Goal: Task Accomplishment & Management: Manage account settings

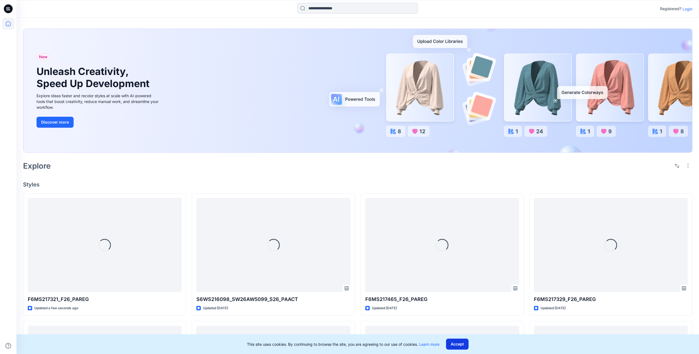
click at [457, 342] on button "Accept" at bounding box center [457, 344] width 23 height 11
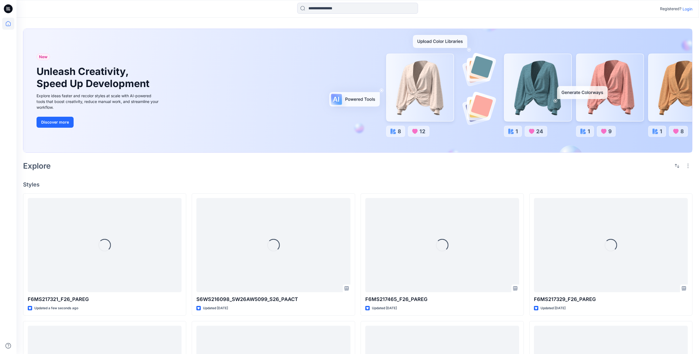
click at [685, 9] on p "Login" at bounding box center [687, 9] width 10 height 6
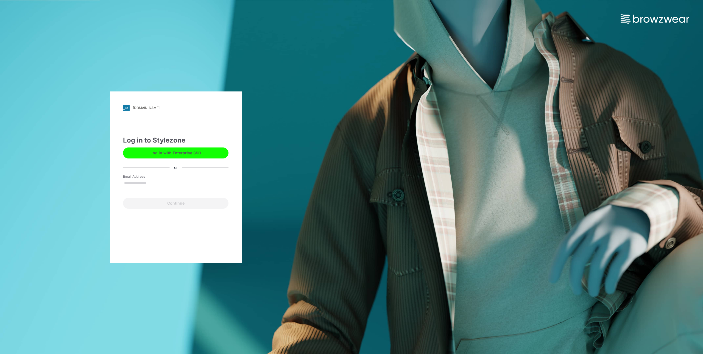
click at [166, 182] on input "Email Address" at bounding box center [175, 183] width 105 height 8
type input "**********"
click at [167, 203] on button "Continue" at bounding box center [175, 203] width 105 height 11
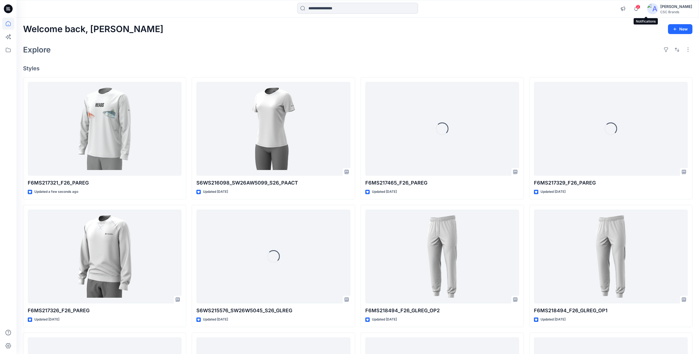
click at [640, 8] on span "2" at bounding box center [638, 7] width 4 height 4
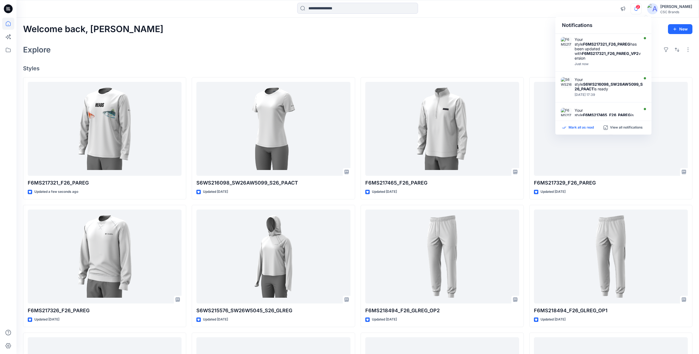
click at [584, 127] on p "Mark all as read" at bounding box center [580, 127] width 25 height 5
click at [491, 61] on div "Welcome back, Mijan New Explore Styles F6MS217321_F26_PAREG Updated a few secon…" at bounding box center [357, 250] width 682 height 464
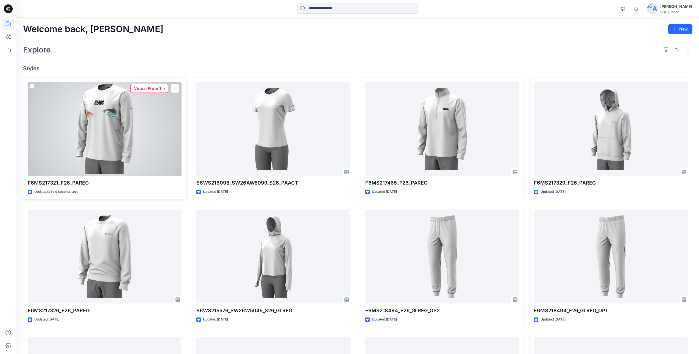
click at [153, 88] on button "Virtual Proto 1" at bounding box center [149, 88] width 38 height 9
click at [152, 125] on p "Virtual Proto 2" at bounding box center [143, 125] width 26 height 7
click at [153, 142] on div at bounding box center [105, 129] width 154 height 94
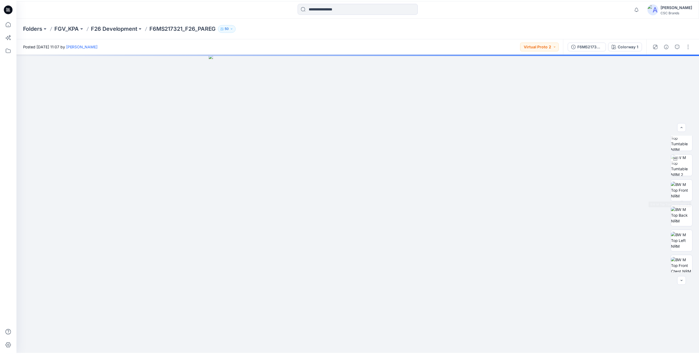
scroll to position [7, 0]
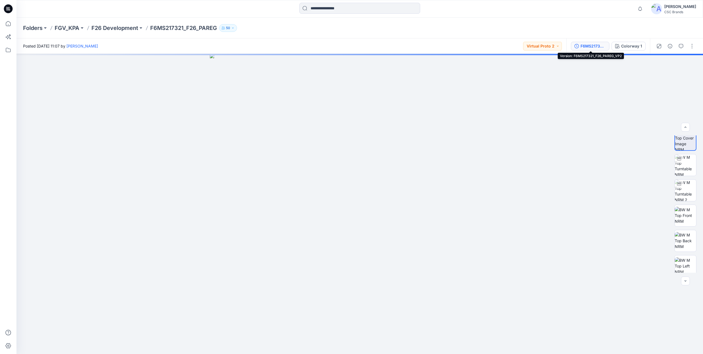
click at [598, 46] on div "F6MS217321_F26_PAREG_VP2" at bounding box center [593, 46] width 25 height 6
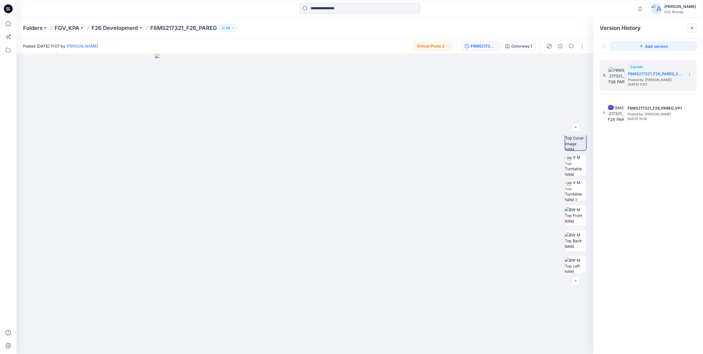
click at [694, 28] on icon at bounding box center [692, 28] width 4 height 4
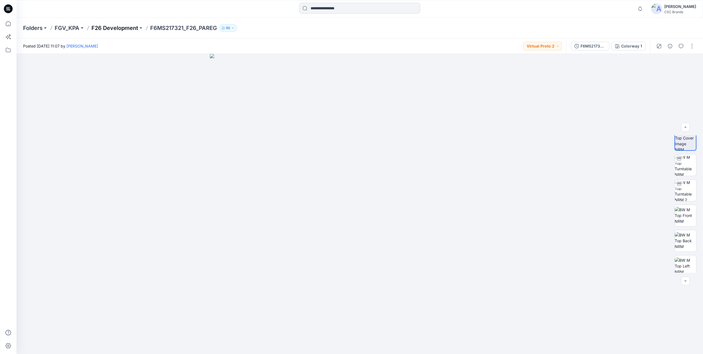
click at [118, 27] on p "F26 Development" at bounding box center [114, 28] width 47 height 8
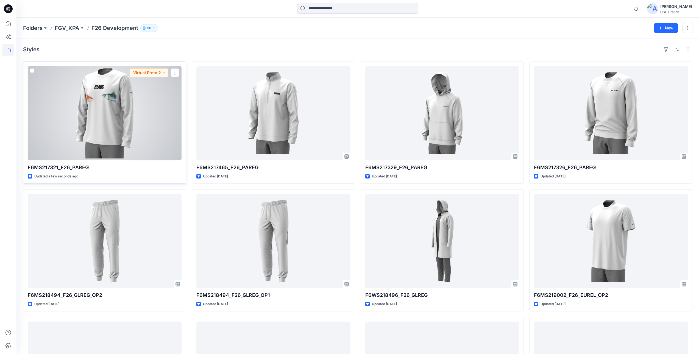
drag, startPoint x: 119, startPoint y: 117, endPoint x: 213, endPoint y: 149, distance: 99.3
click at [119, 117] on div at bounding box center [105, 113] width 154 height 94
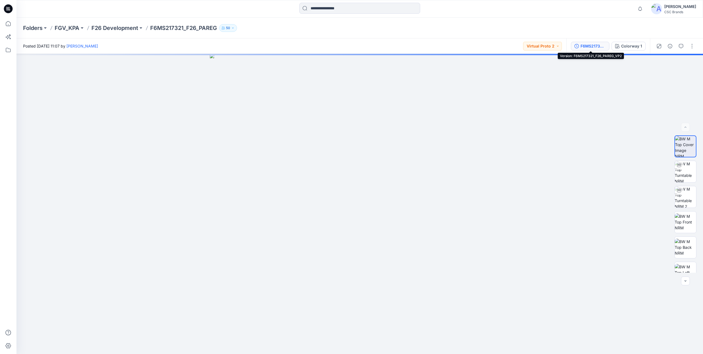
click at [589, 48] on div "F6MS217321_F26_PAREG_VP2" at bounding box center [593, 46] width 25 height 6
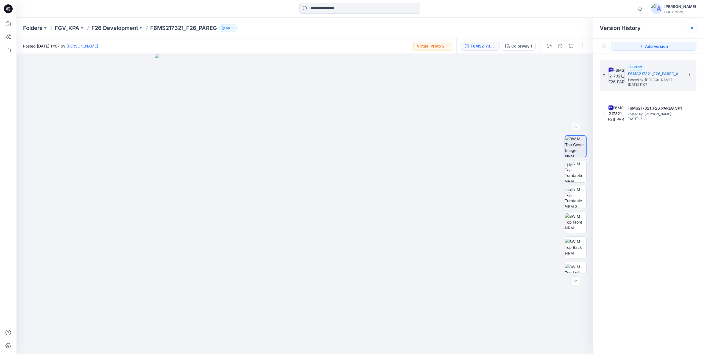
click at [692, 29] on icon at bounding box center [692, 28] width 4 height 4
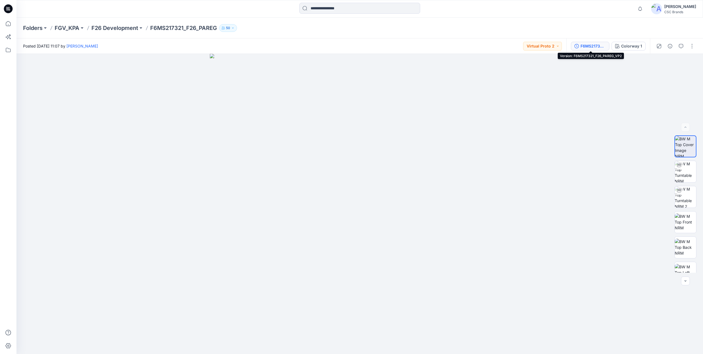
click at [588, 45] on div "F6MS217321_F26_PAREG_VP2" at bounding box center [593, 46] width 25 height 6
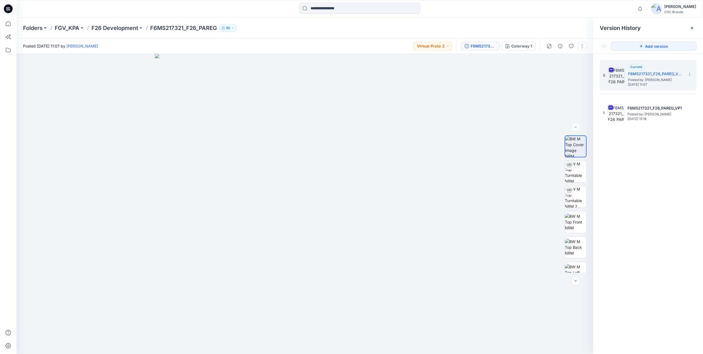
click at [585, 46] on button "button" at bounding box center [582, 46] width 9 height 9
click at [554, 73] on button "Edit" at bounding box center [559, 74] width 51 height 10
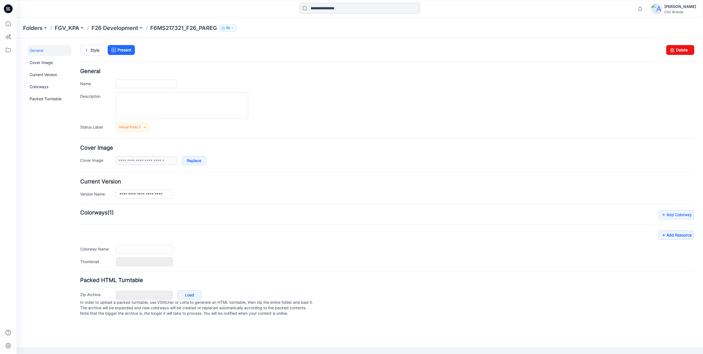
type input "**********"
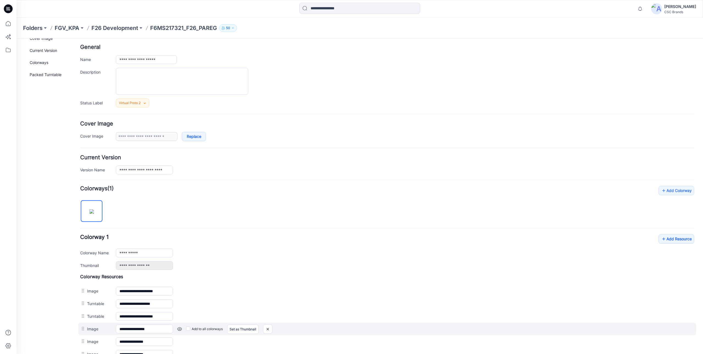
scroll to position [119, 0]
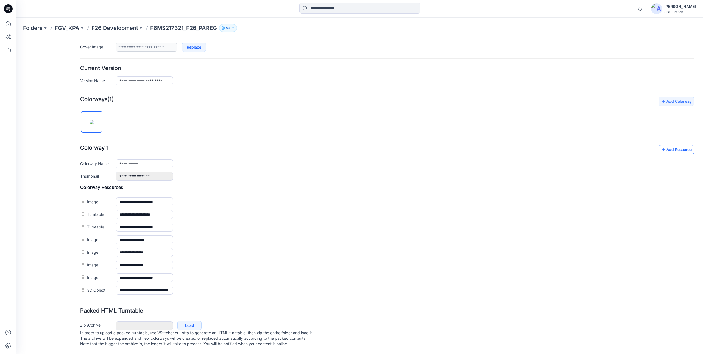
click at [678, 147] on link "Add Resource" at bounding box center [677, 149] width 36 height 9
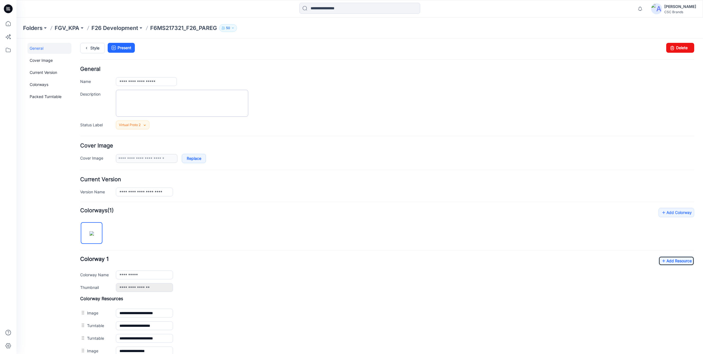
scroll to position [0, 0]
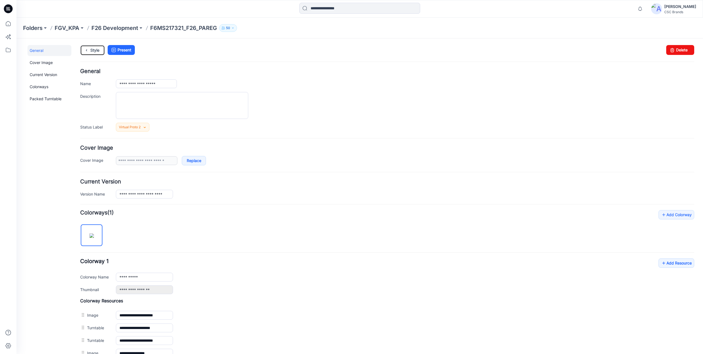
drag, startPoint x: 93, startPoint y: 51, endPoint x: 140, endPoint y: 77, distance: 54.4
click at [93, 51] on link "Style" at bounding box center [92, 50] width 25 height 10
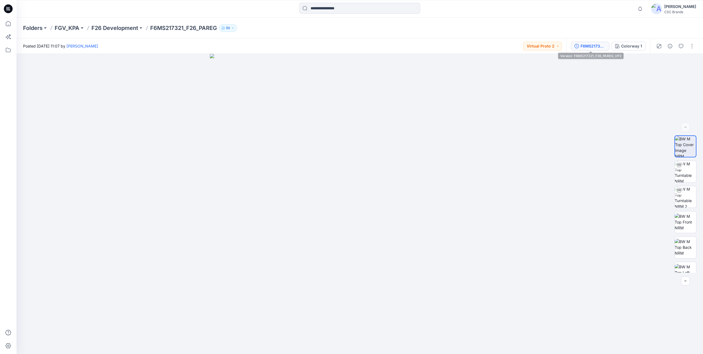
click at [586, 45] on div "F6MS217321_F26_PAREG_VP2" at bounding box center [593, 46] width 25 height 6
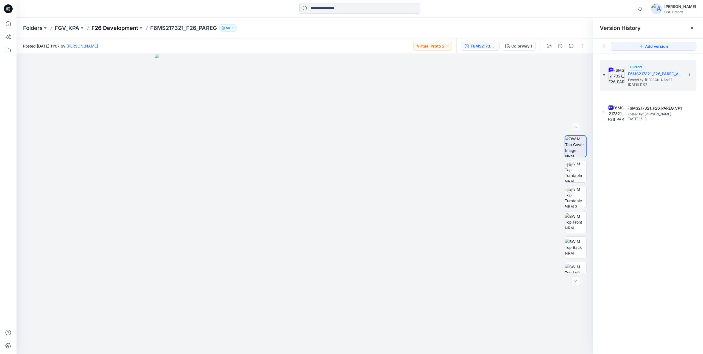
click at [108, 28] on p "F26 Development" at bounding box center [114, 28] width 47 height 8
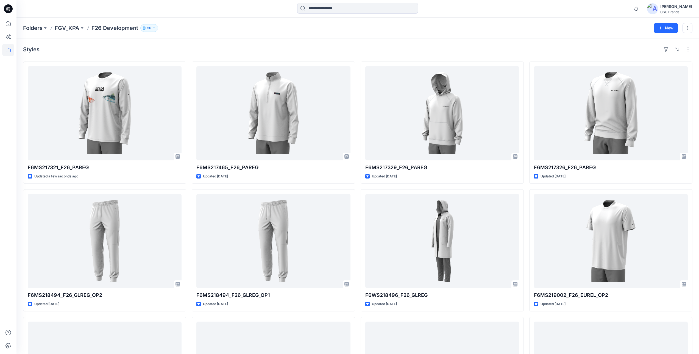
drag, startPoint x: 246, startPoint y: 31, endPoint x: 172, endPoint y: 37, distance: 73.6
click at [246, 31] on div "Folders FGV_KPA F26 Development 50" at bounding box center [336, 28] width 626 height 8
click at [8, 22] on icon at bounding box center [8, 24] width 12 height 12
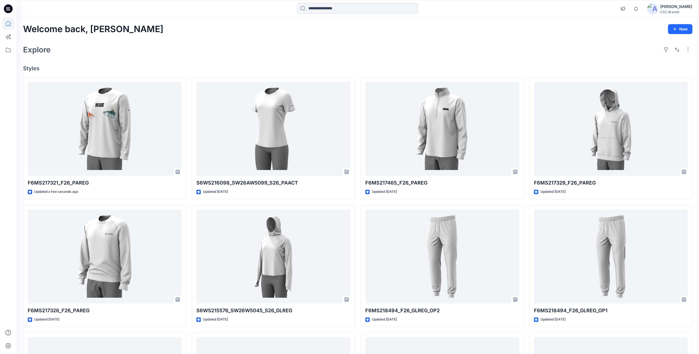
click at [493, 41] on div "Welcome back, Mijan New Explore Styles F6MS217321_F26_PAREG Updated a few secon…" at bounding box center [357, 250] width 682 height 464
drag, startPoint x: 264, startPoint y: 45, endPoint x: 282, endPoint y: 65, distance: 26.4
click at [264, 45] on div "Explore" at bounding box center [357, 49] width 669 height 13
